Goal: Task Accomplishment & Management: Manage account settings

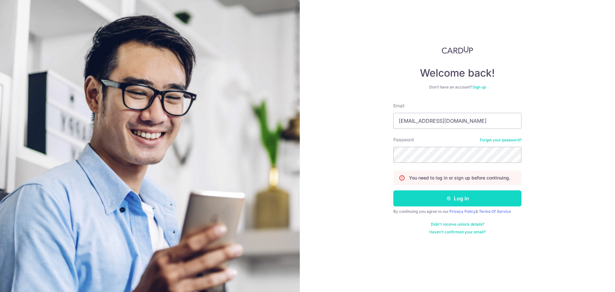
click at [438, 203] on button "Log in" at bounding box center [457, 198] width 128 height 16
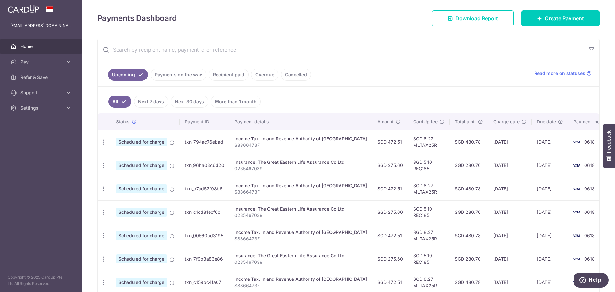
scroll to position [107, 0]
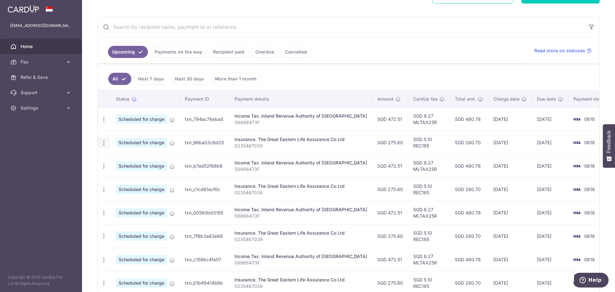
click at [104, 123] on icon "button" at bounding box center [104, 119] width 7 height 7
click at [123, 176] on span "Cancel payment" at bounding box center [138, 176] width 43 height 8
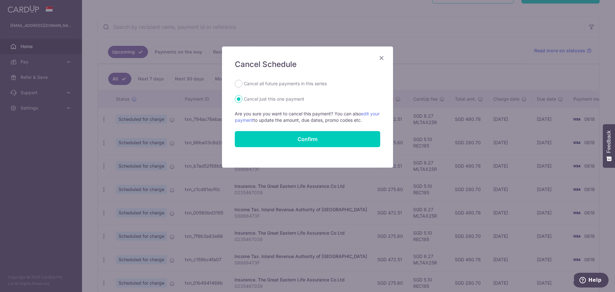
click at [292, 83] on label "Cancel all future payments in this series" at bounding box center [285, 84] width 83 height 8
click at [243, 83] on input "Cancel all future payments in this series" at bounding box center [239, 84] width 8 height 8
radio input "true"
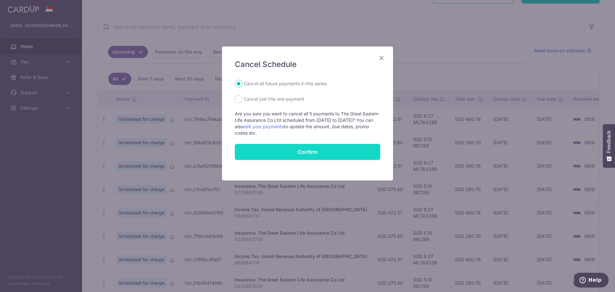
click at [261, 150] on button "Confirm" at bounding box center [307, 152] width 145 height 16
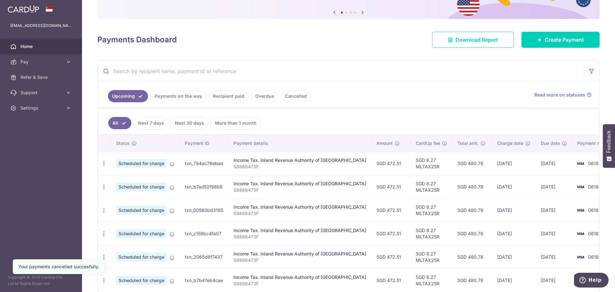
scroll to position [118, 0]
